Goal: Information Seeking & Learning: Learn about a topic

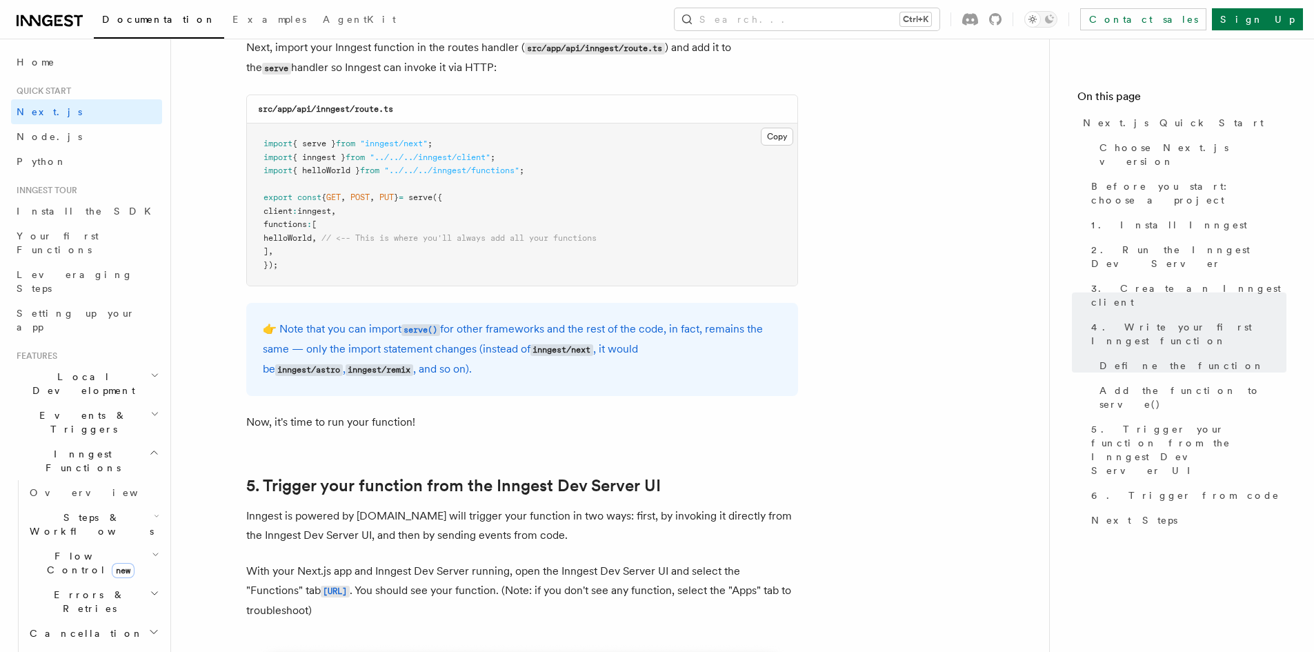
scroll to position [2965, 0]
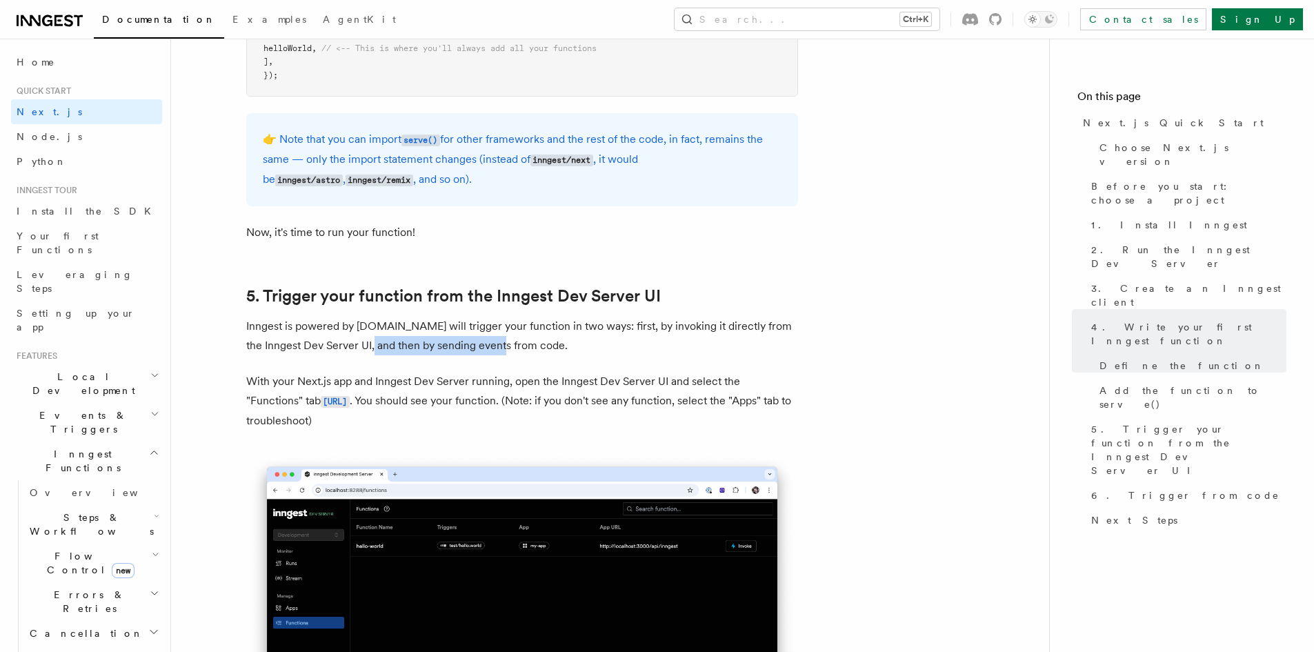
drag, startPoint x: 367, startPoint y: 348, endPoint x: 511, endPoint y: 352, distance: 144.2
click at [509, 352] on p "Inngest is powered by [DOMAIN_NAME] will trigger your function in two ways: fir…" at bounding box center [522, 336] width 552 height 39
click at [629, 372] on p "With your Next.js app and Inngest Dev Server running, open the Inngest Dev Serv…" at bounding box center [522, 401] width 552 height 59
drag, startPoint x: 286, startPoint y: 374, endPoint x: 406, endPoint y: 375, distance: 120.0
click at [341, 375] on p "With your Next.js app and Inngest Dev Server running, open the Inngest Dev Serv…" at bounding box center [522, 401] width 552 height 59
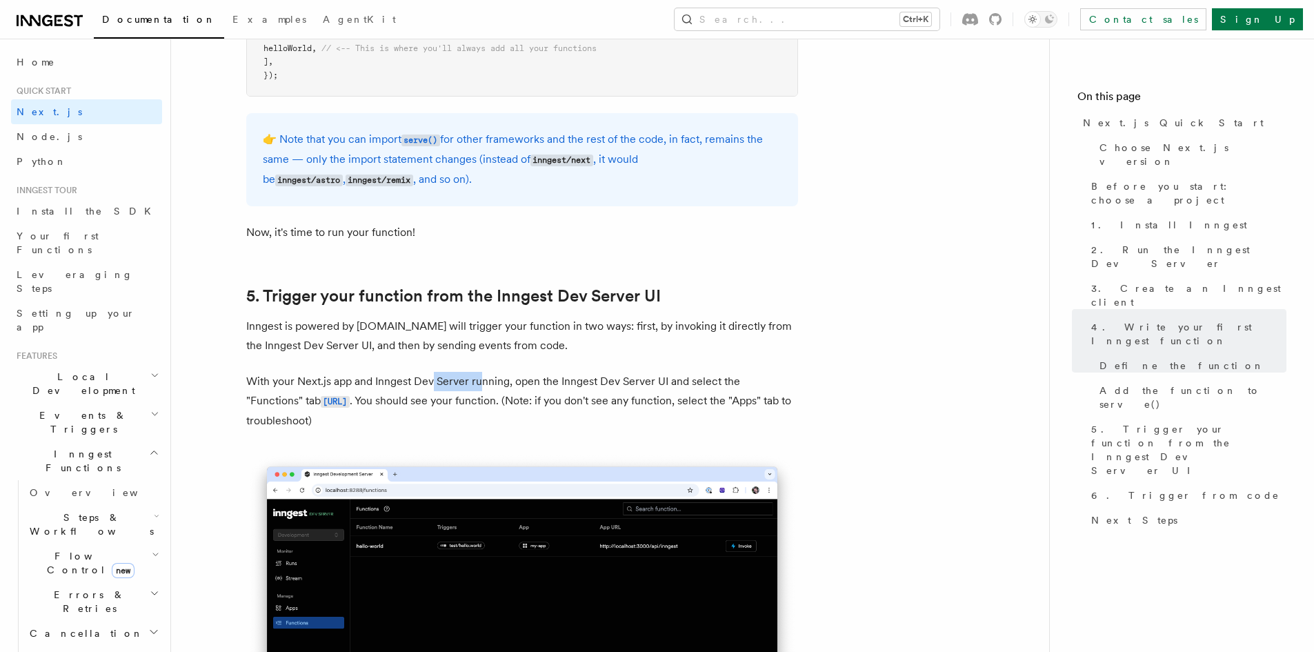
drag, startPoint x: 434, startPoint y: 375, endPoint x: 679, endPoint y: 405, distance: 245.9
click at [533, 377] on p "With your Next.js app and Inngest Dev Server running, open the Inngest Dev Serv…" at bounding box center [522, 401] width 552 height 59
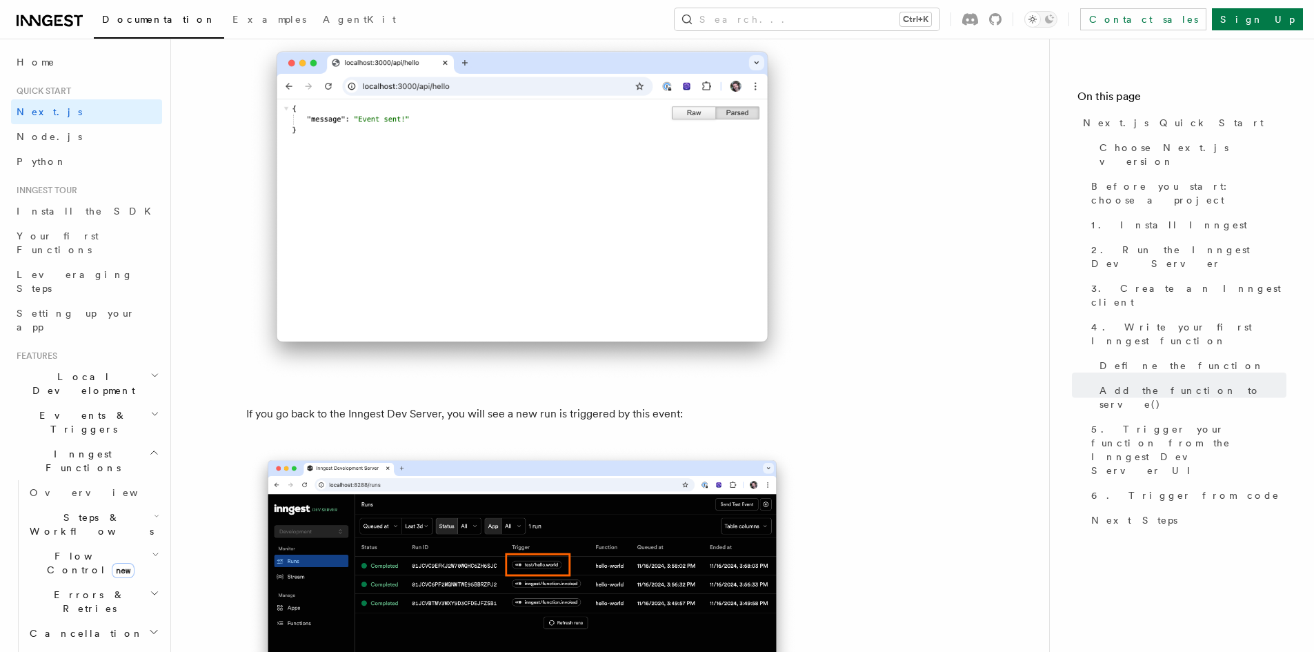
scroll to position [8068, 0]
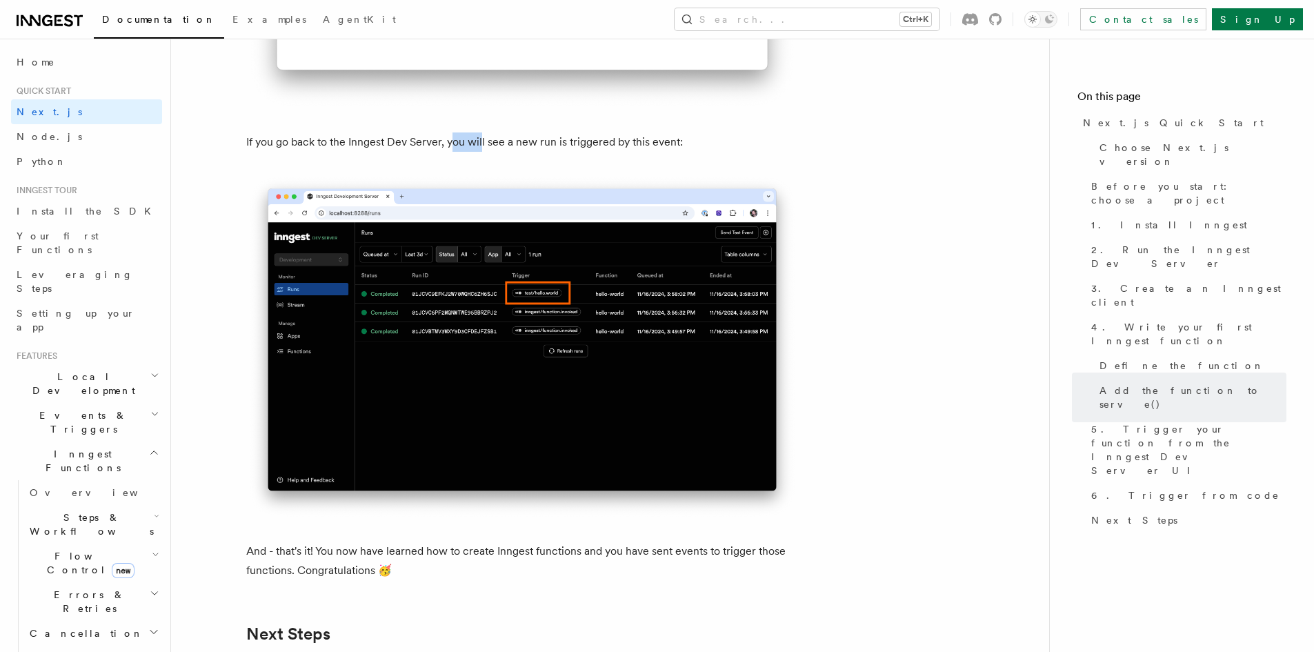
drag, startPoint x: 454, startPoint y: 163, endPoint x: 490, endPoint y: 161, distance: 36.7
click at [484, 152] on p "If you go back to the Inngest Dev Server, you will see a new run is triggered b…" at bounding box center [522, 141] width 552 height 19
drag, startPoint x: 537, startPoint y: 161, endPoint x: 592, endPoint y: 164, distance: 55.3
click at [568, 152] on p "If you go back to the Inngest Dev Server, you will see a new run is triggered b…" at bounding box center [522, 141] width 552 height 19
drag, startPoint x: 636, startPoint y: 167, endPoint x: 704, endPoint y: 175, distance: 68.8
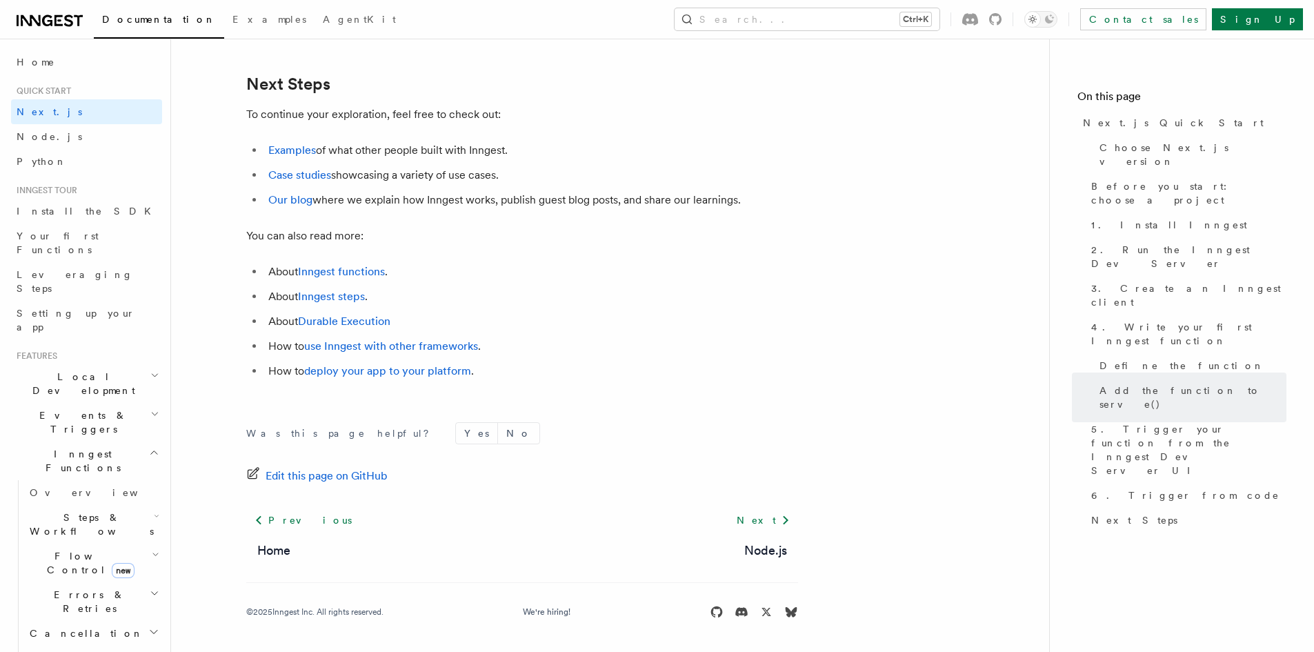
scroll to position [8636, 0]
click at [56, 549] on span "Flow Control new" at bounding box center [88, 563] width 128 height 28
click at [56, 589] on span "Overview" at bounding box center [114, 594] width 142 height 11
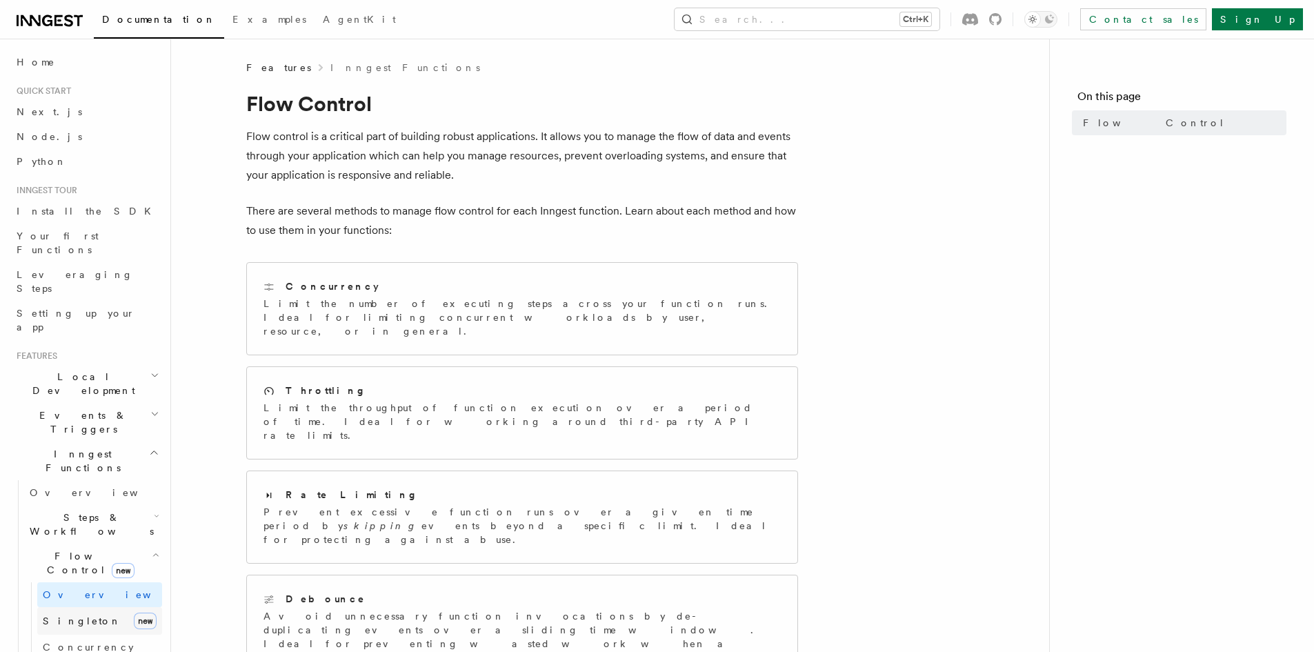
click at [42, 607] on link "Singleton new" at bounding box center [99, 621] width 125 height 28
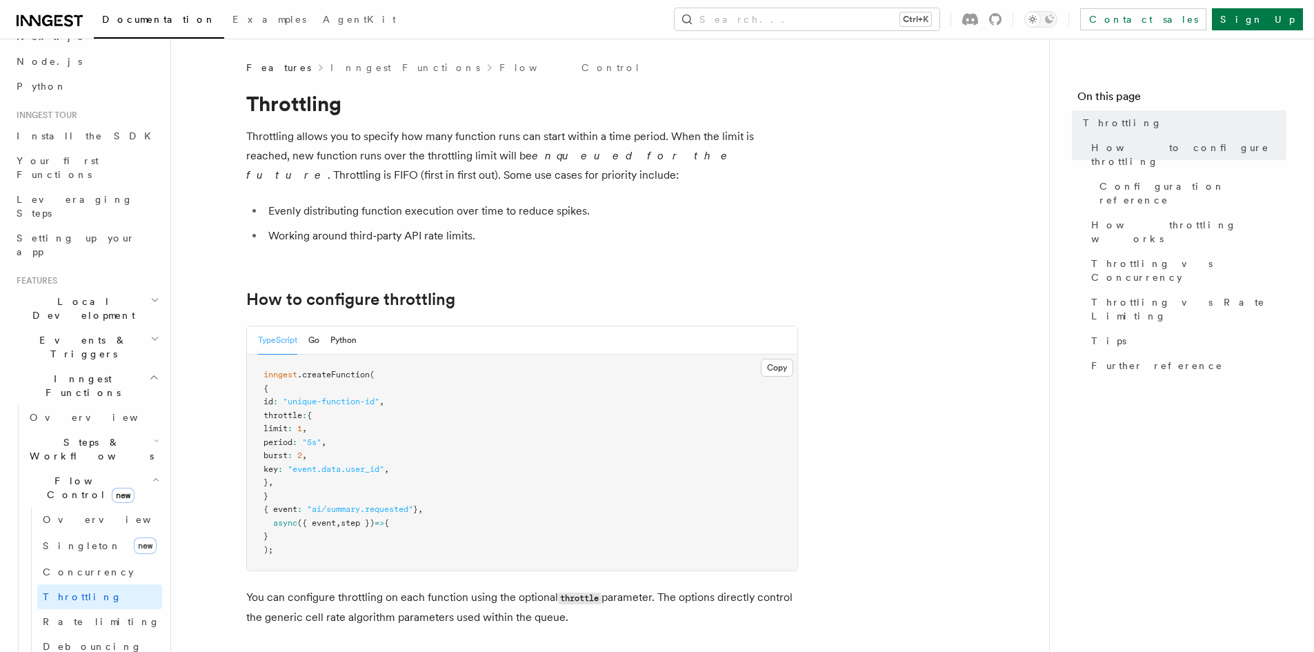
scroll to position [276, 0]
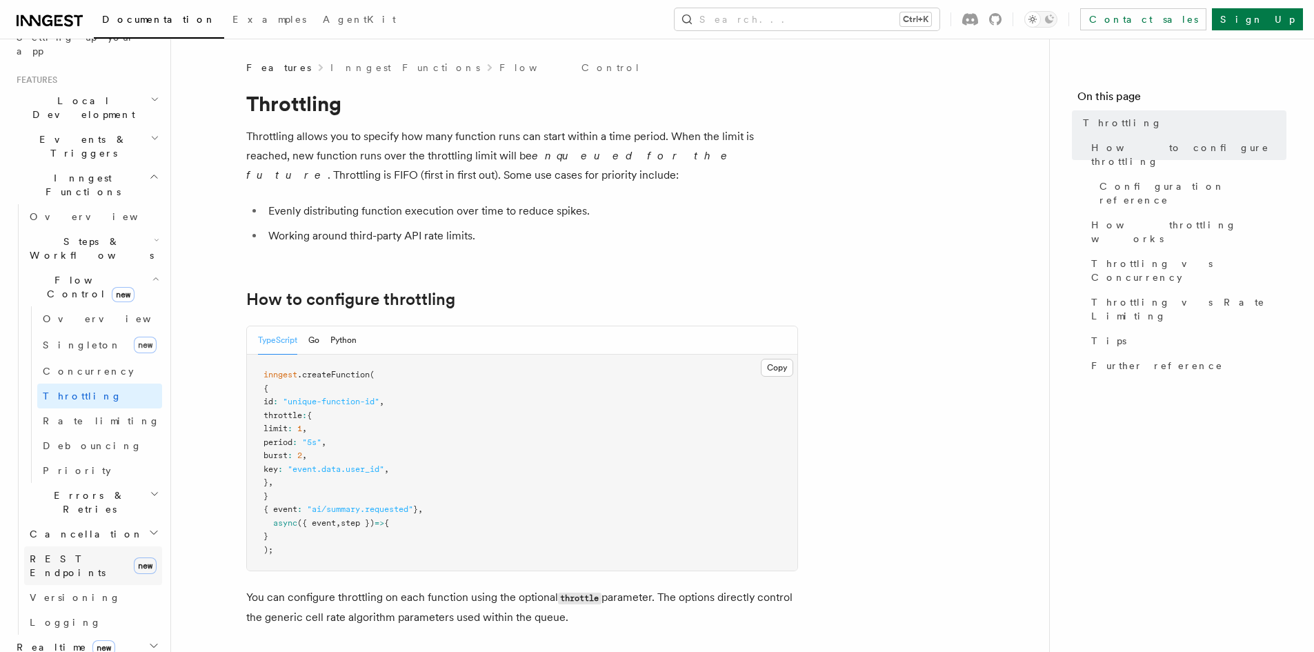
click at [63, 553] on span "REST Endpoints" at bounding box center [68, 565] width 76 height 25
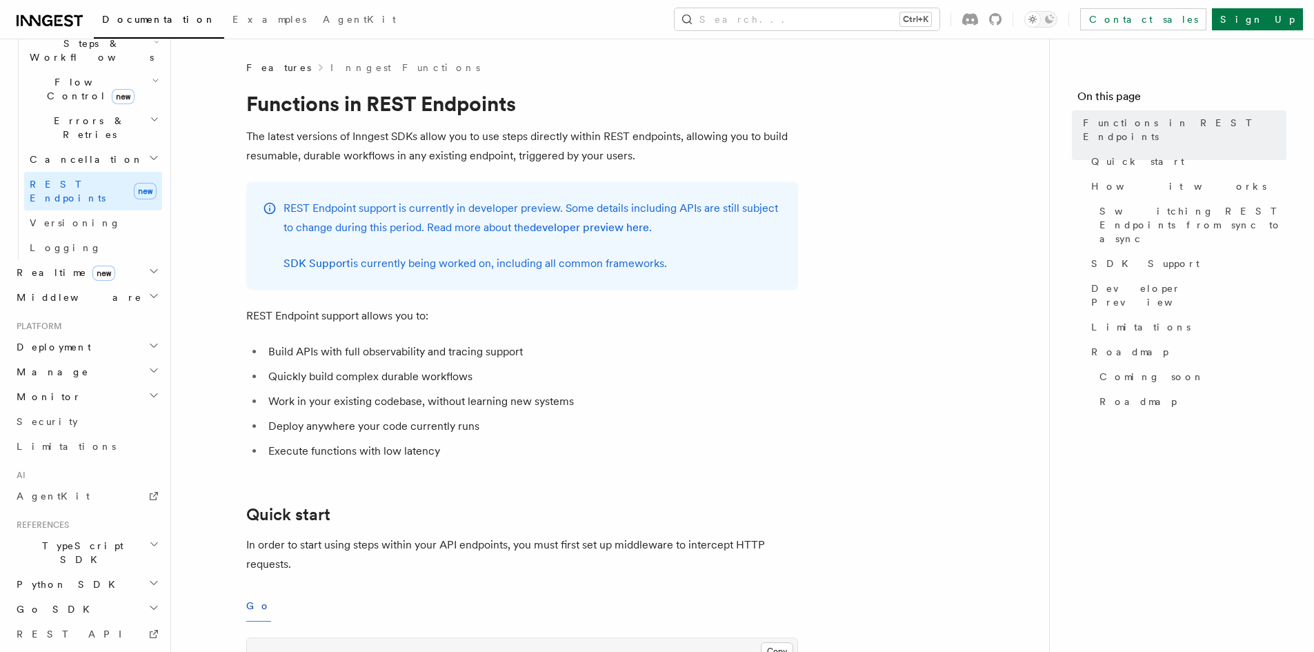
scroll to position [479, 0]
click at [31, 17] on icon at bounding box center [31, 20] width 20 height 11
click at [323, 24] on span "AgentKit" at bounding box center [359, 19] width 73 height 11
